Goal: Task Accomplishment & Management: Use online tool/utility

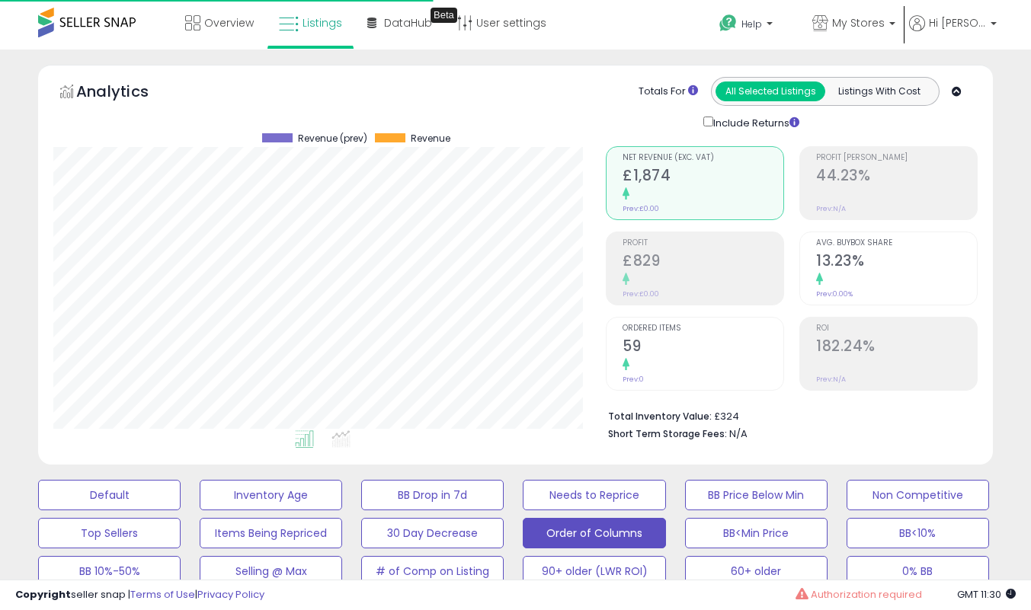
select select "**"
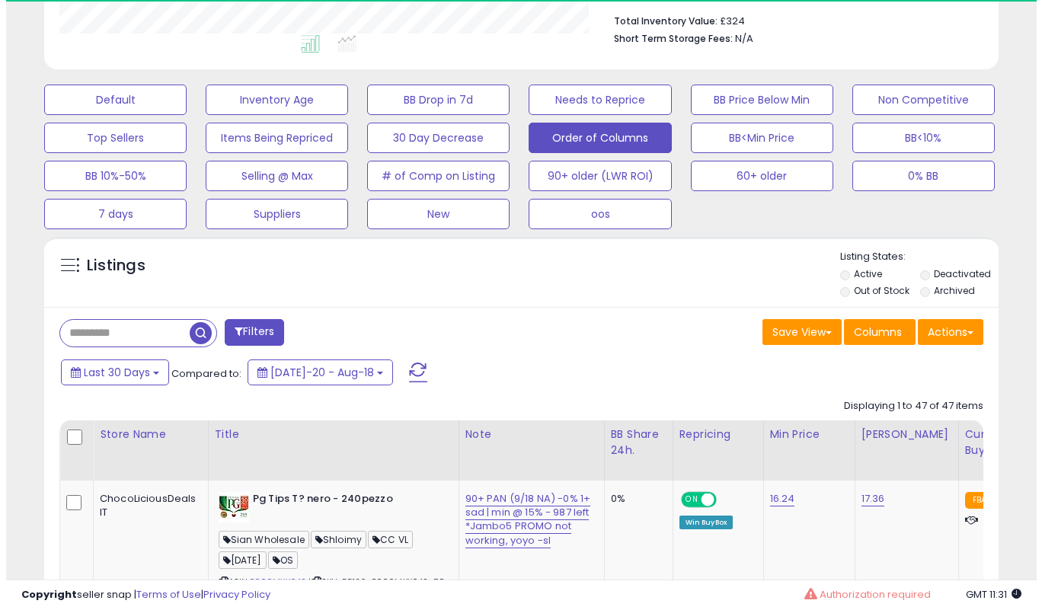
scroll to position [761557, 761317]
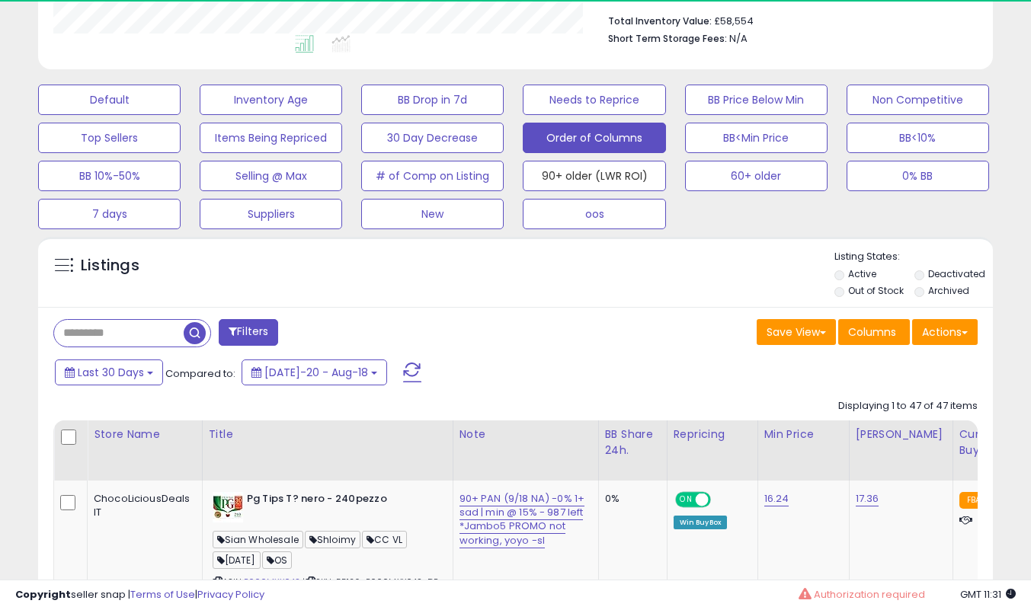
click at [545, 172] on button "90+ older (LWR ROI)" at bounding box center [594, 176] width 142 height 30
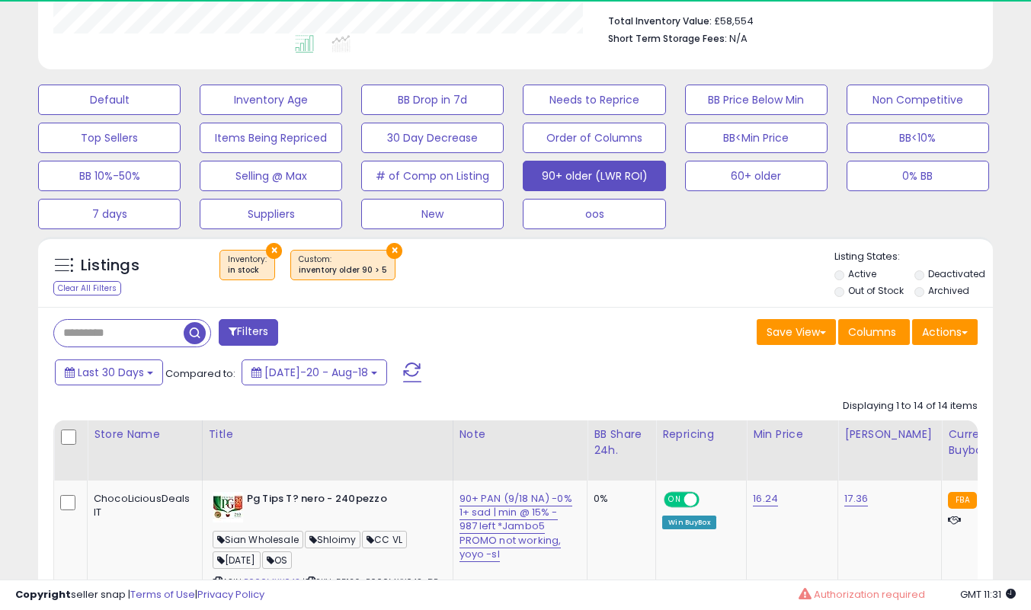
scroll to position [312, 552]
click at [840, 284] on li "Out of Stock" at bounding box center [873, 292] width 78 height 17
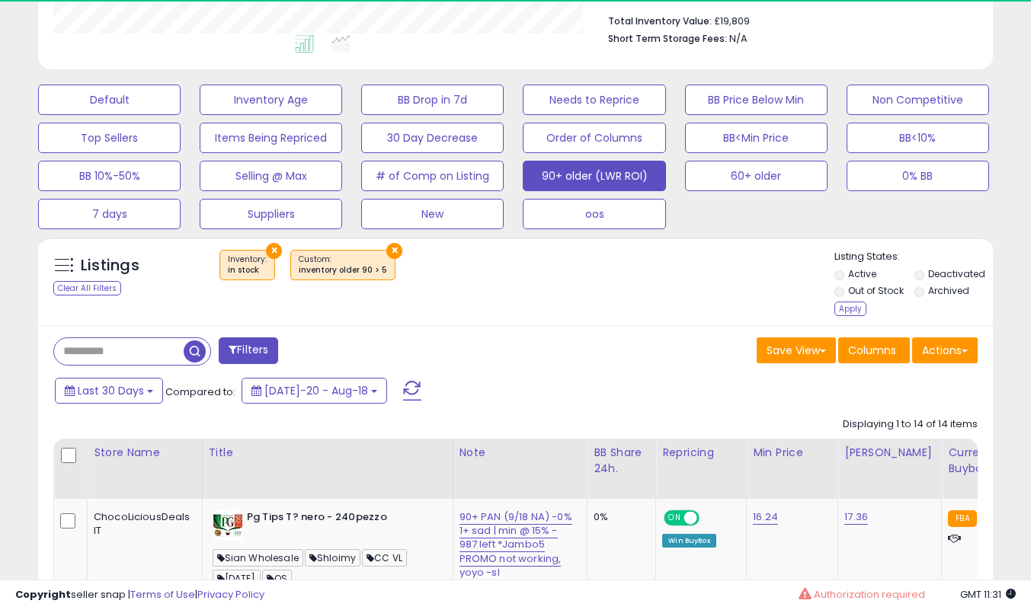
click at [842, 306] on div "Apply" at bounding box center [850, 309] width 32 height 14
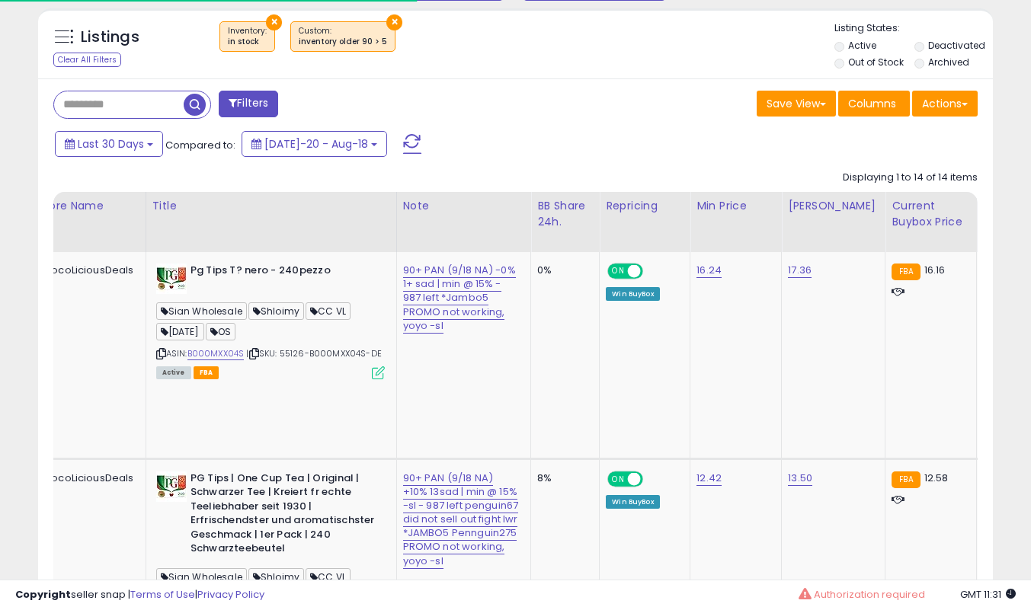
scroll to position [0, 0]
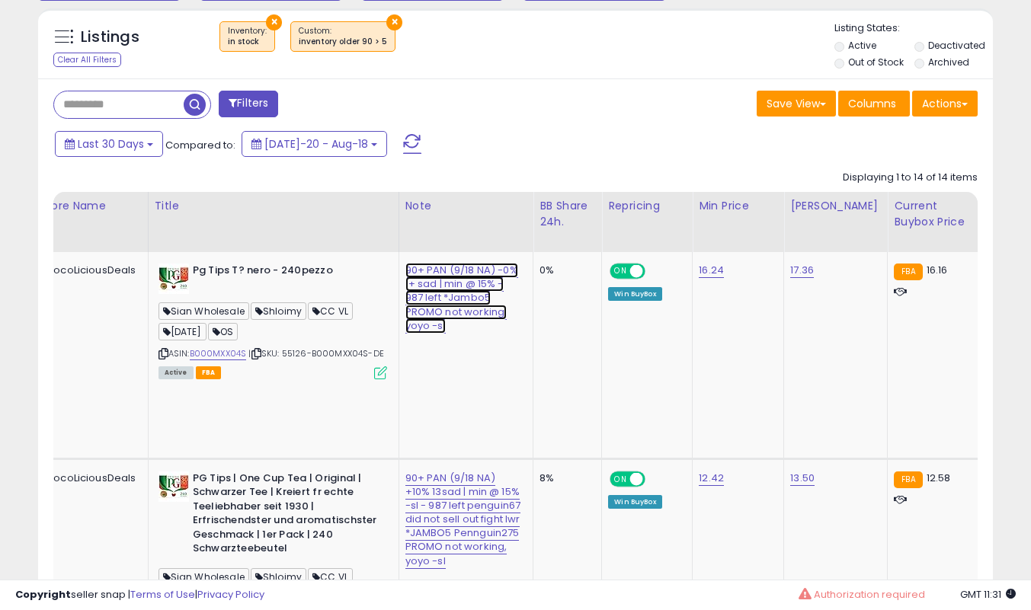
click at [414, 334] on link "90+ PAN (9/18 NA) -0% 1+ sad | min @ 15% - 987 left *Jambo5 PROMO not working, …" at bounding box center [461, 298] width 113 height 71
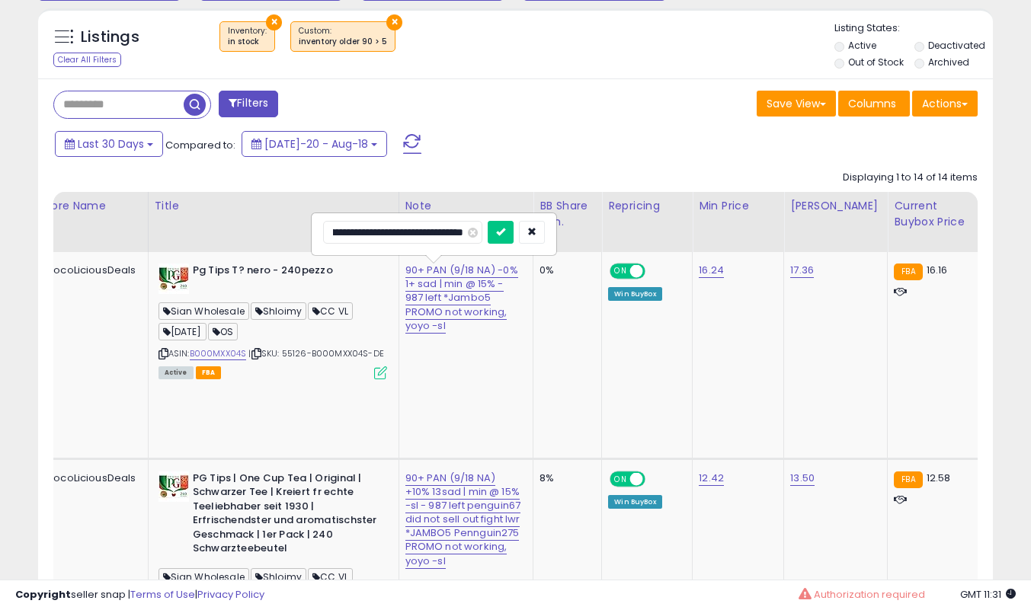
click at [488, 221] on button "submit" at bounding box center [501, 232] width 26 height 23
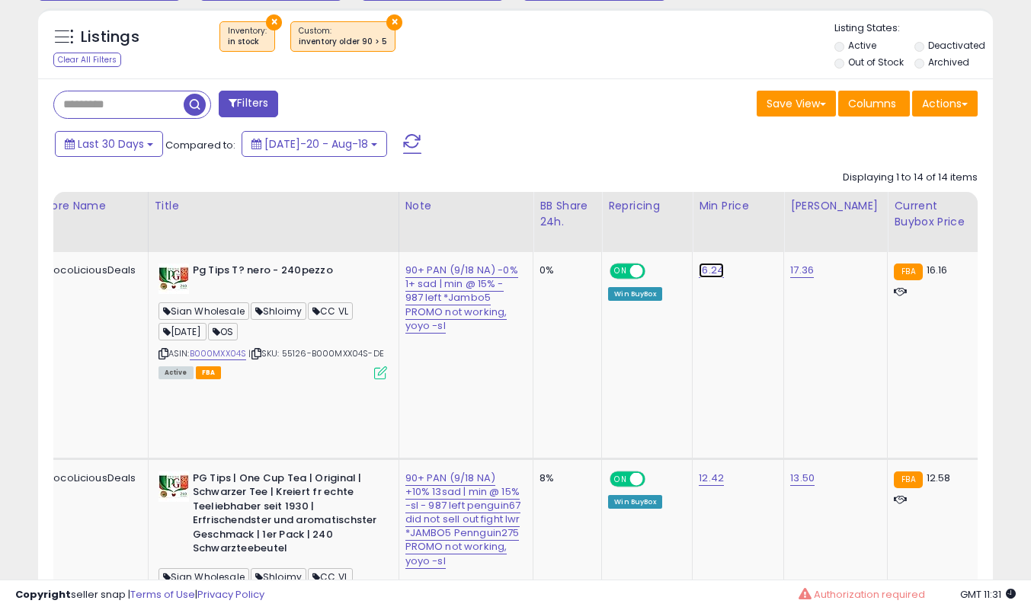
click at [699, 268] on link "16.24" at bounding box center [711, 270] width 25 height 15
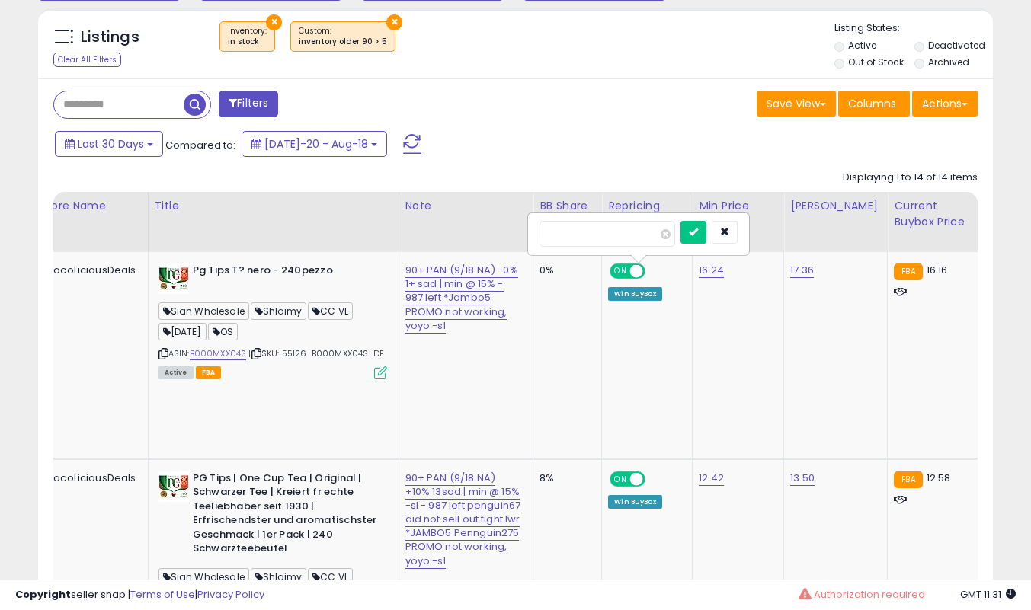
type input "*****"
click button "submit" at bounding box center [693, 232] width 26 height 23
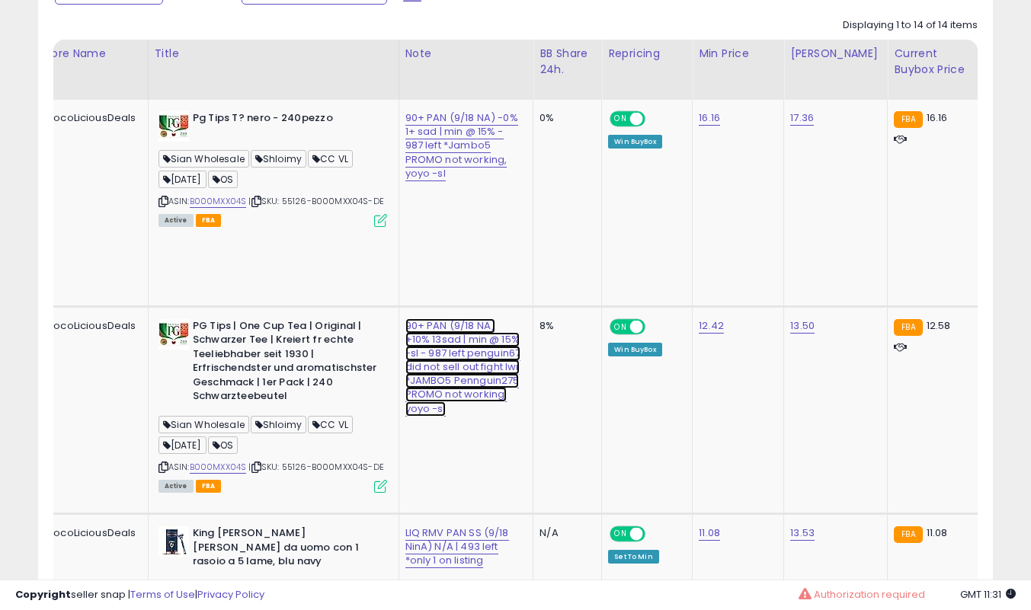
click at [420, 407] on link "90+ PAN (9/18 NA) +10% 13sad | min @ 15% -sl - 987 left penguin67 did not sell …" at bounding box center [463, 367] width 116 height 98
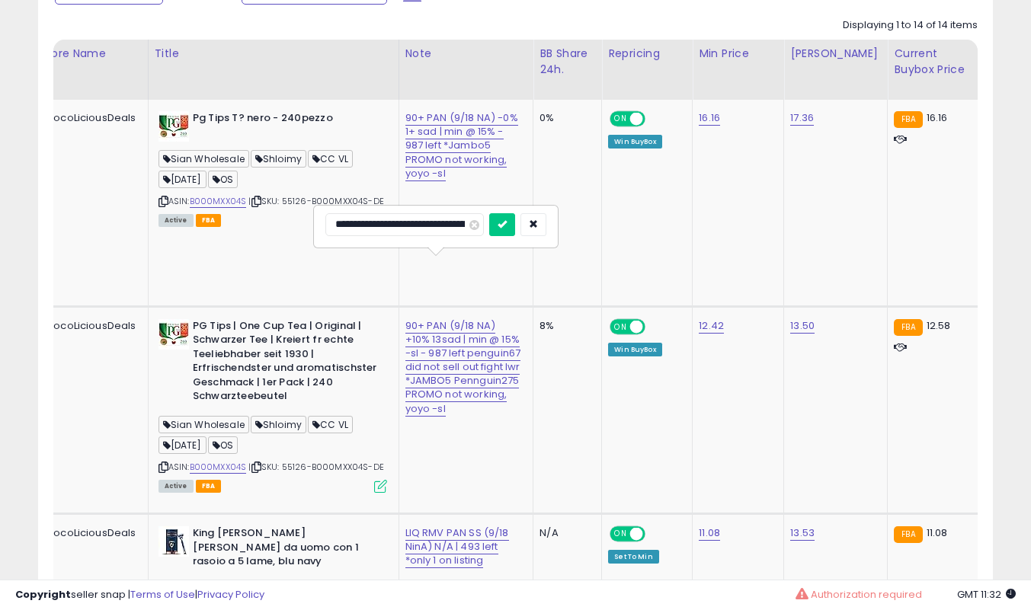
type input "**********"
click button "submit" at bounding box center [502, 224] width 26 height 23
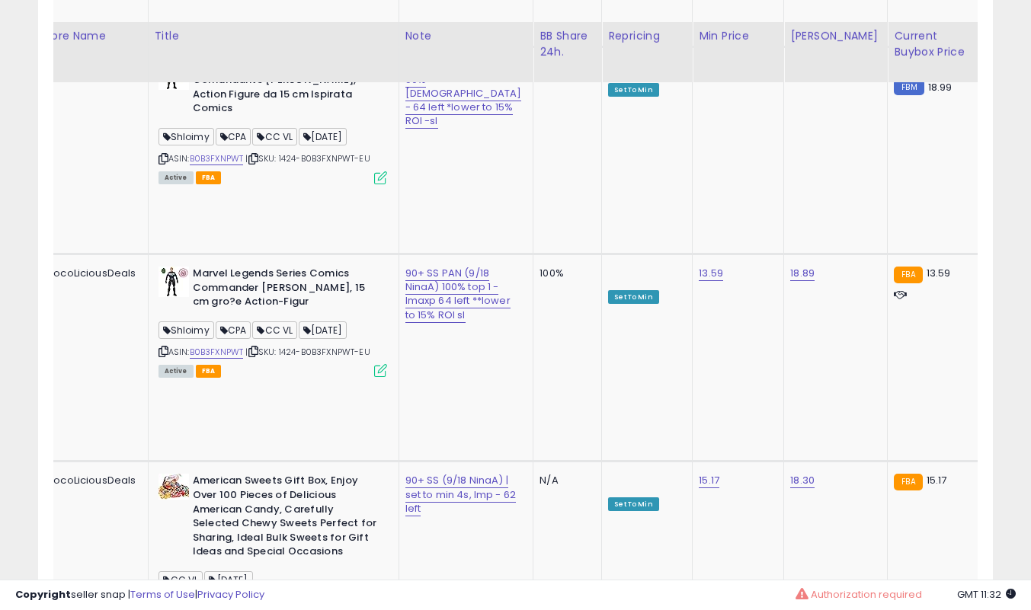
scroll to position [2516, 0]
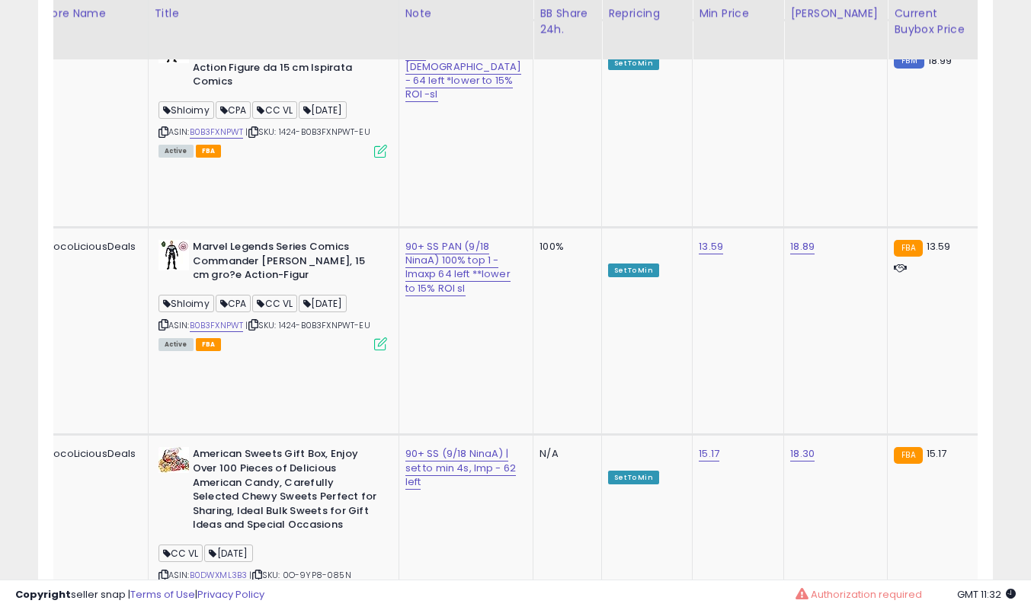
type input "**********"
click button "submit" at bounding box center [499, 323] width 26 height 23
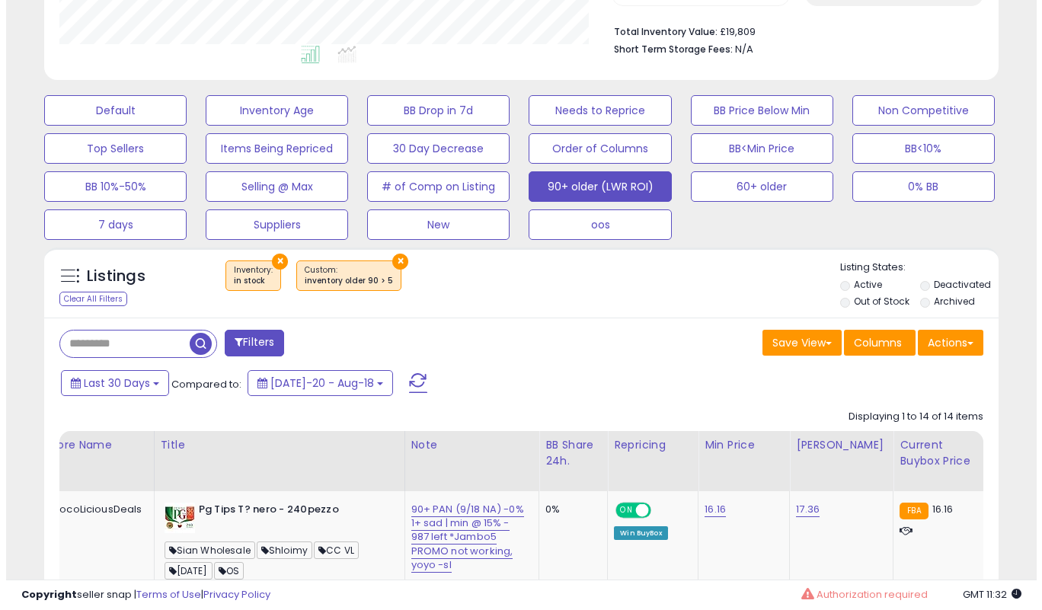
scroll to position [230, 0]
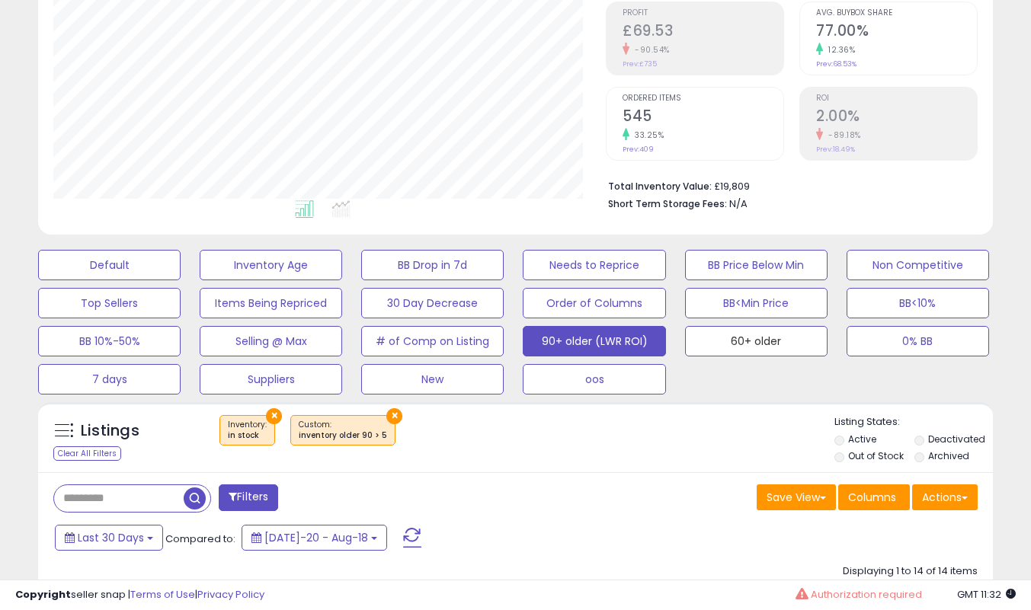
click at [790, 333] on button "60+ older" at bounding box center [756, 341] width 142 height 30
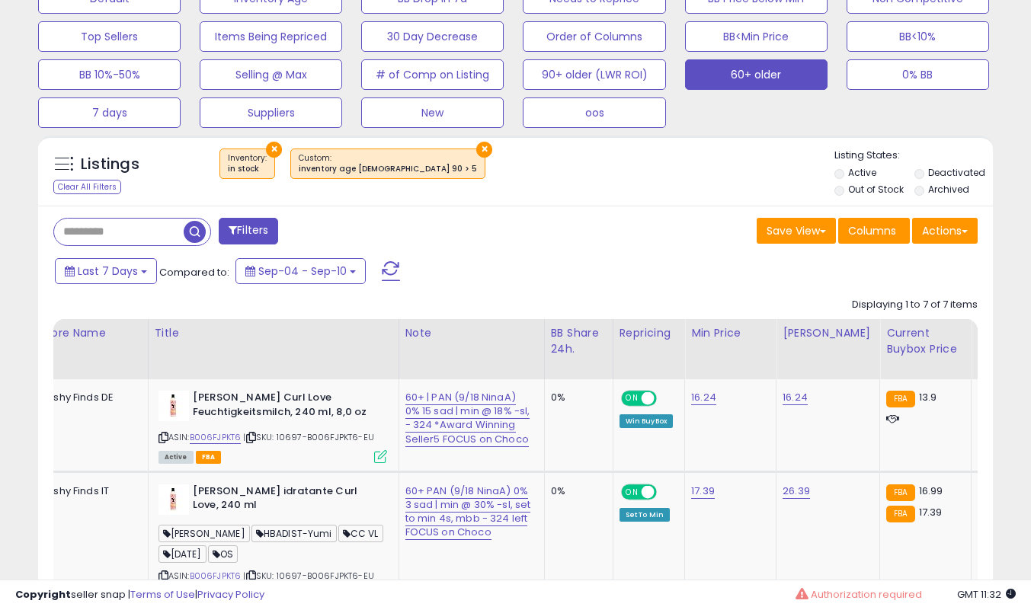
scroll to position [535, 0]
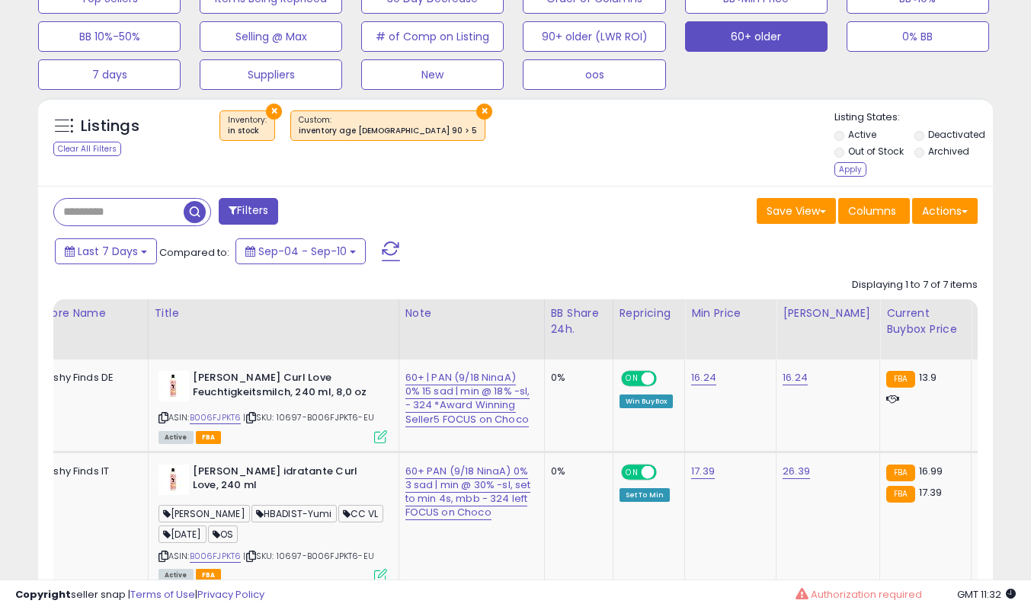
click at [842, 172] on div "Apply" at bounding box center [850, 169] width 32 height 14
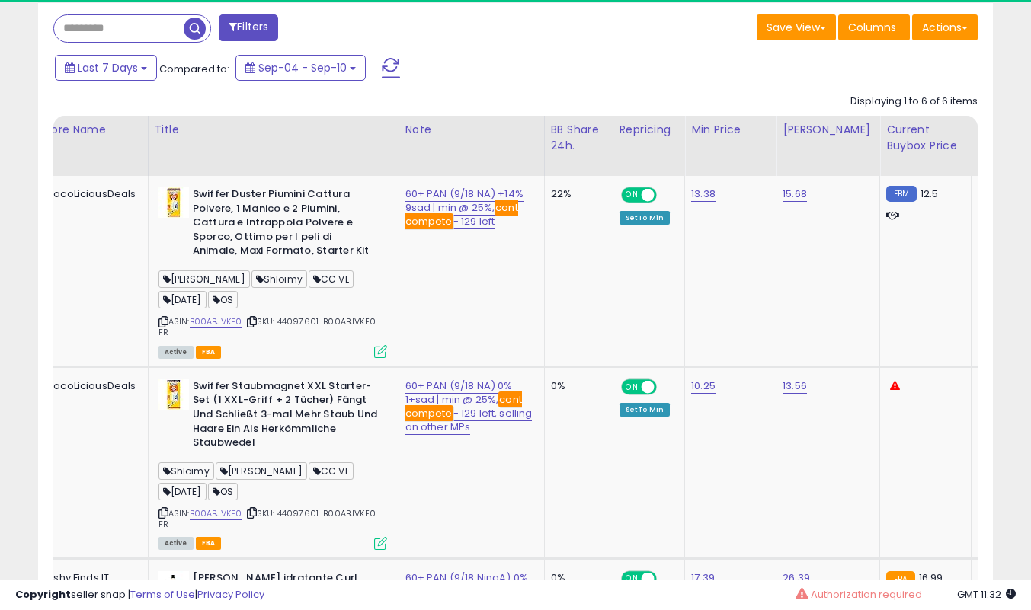
scroll to position [312, 552]
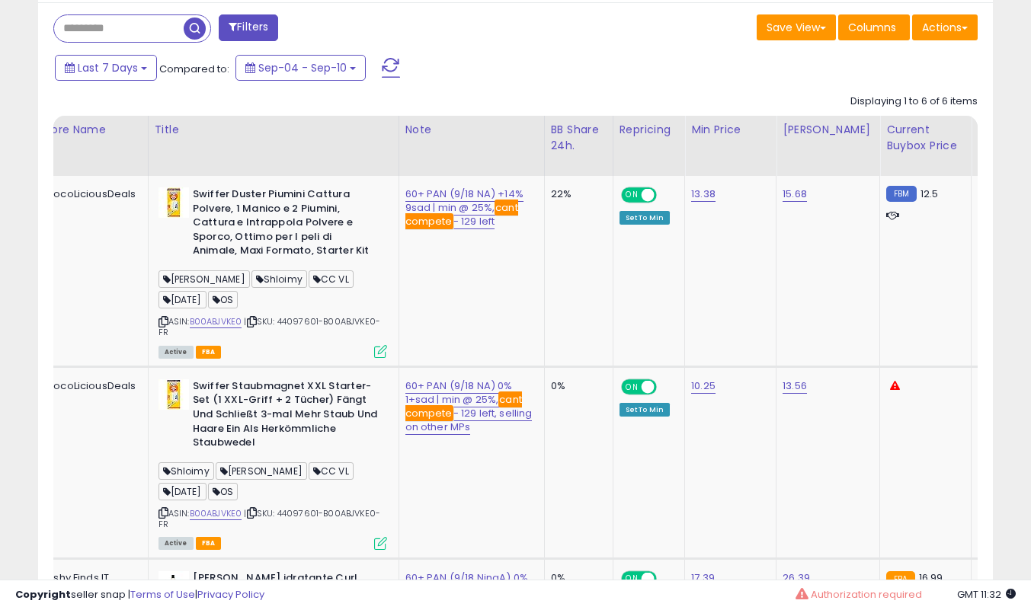
click at [977, 145] on div "Fulfillable Quantity" at bounding box center [1003, 138] width 53 height 32
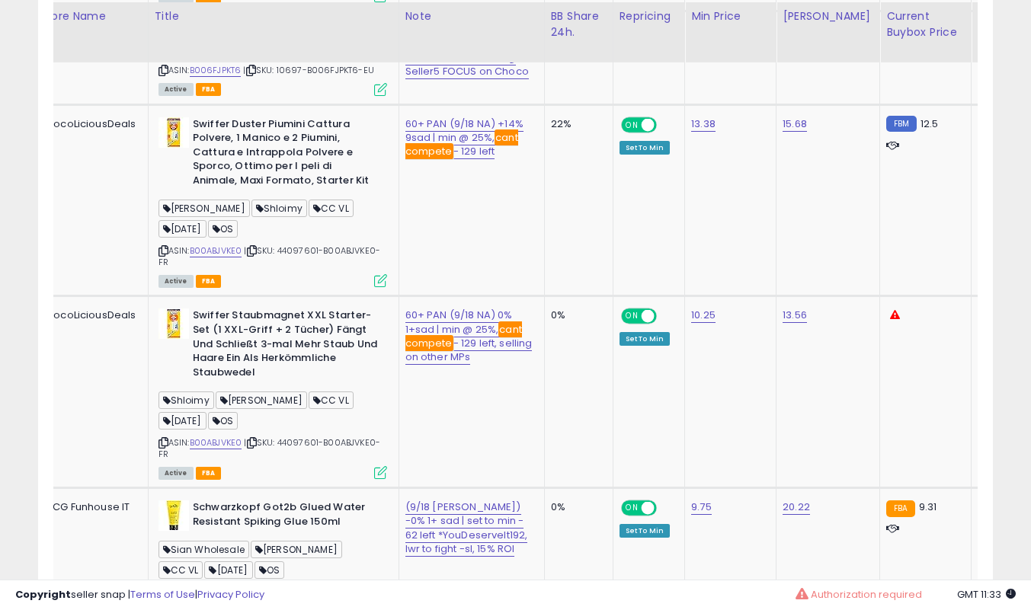
scroll to position [1005, 0]
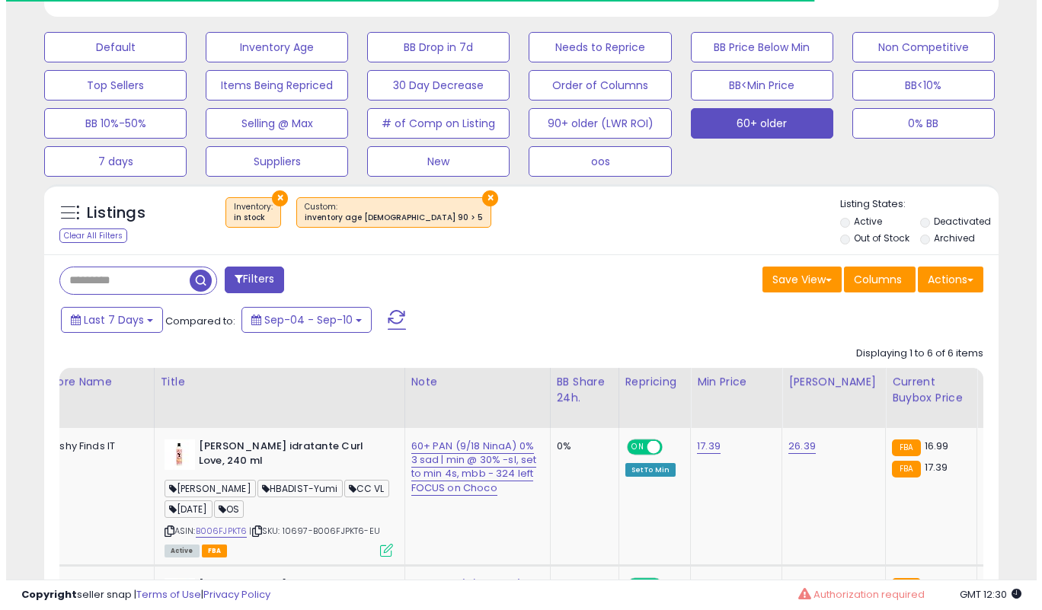
scroll to position [78, 0]
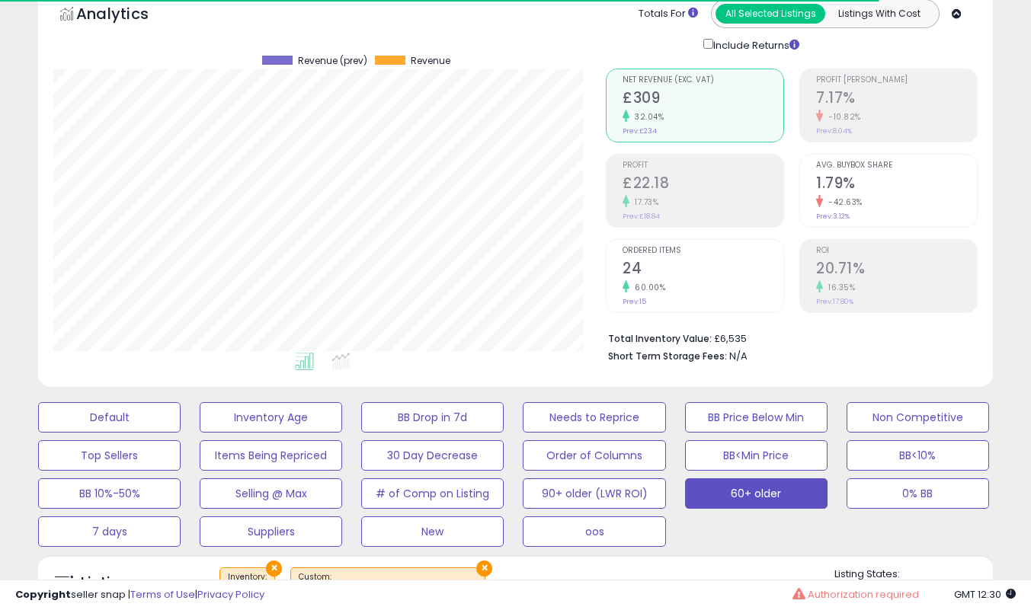
click at [590, 472] on div "Default Inventory Age BB Drop in 7d Needs to Reprice BB Price Below Min Non Com…" at bounding box center [515, 471] width 993 height 152
click at [593, 453] on button "Order of Columns" at bounding box center [594, 455] width 142 height 30
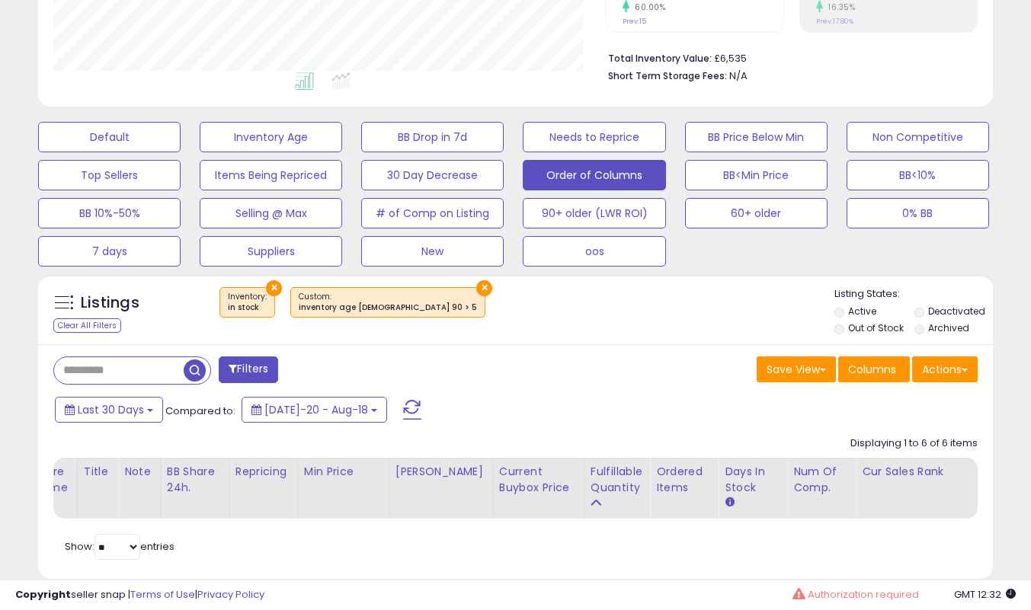
scroll to position [382, 0]
